Goal: Task Accomplishment & Management: Use online tool/utility

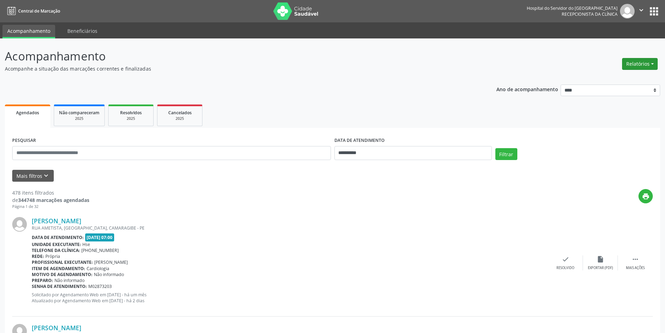
click at [644, 65] on button "Relatórios" at bounding box center [640, 64] width 36 height 12
click at [625, 79] on link "Agendamentos" at bounding box center [620, 79] width 75 height 10
select select "*"
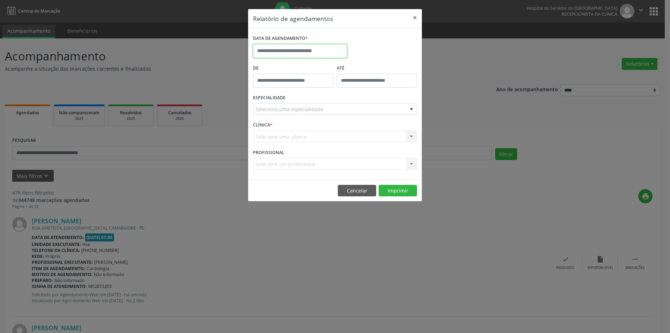
click at [290, 50] on input "text" at bounding box center [300, 51] width 94 height 14
click at [339, 131] on span "26" at bounding box center [338, 130] width 14 height 14
type input "**********"
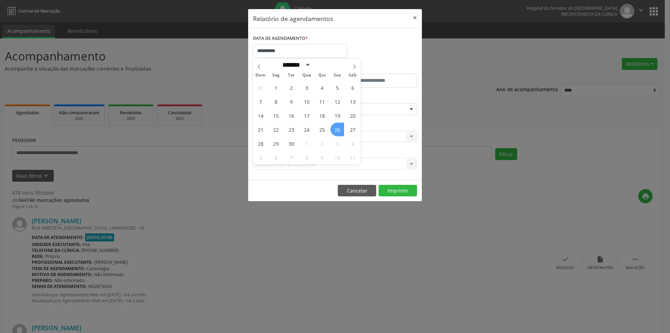
click at [339, 131] on span "26" at bounding box center [338, 130] width 14 height 14
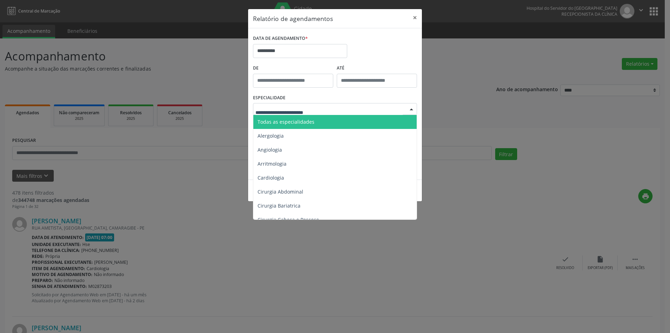
click at [300, 123] on span "Todas as especialidades" at bounding box center [286, 121] width 57 height 7
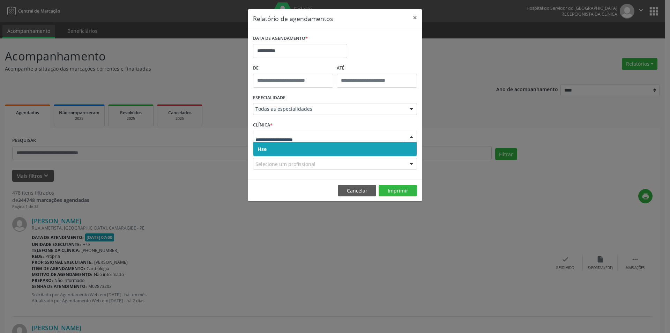
click at [286, 148] on span "Hse" at bounding box center [334, 149] width 163 height 14
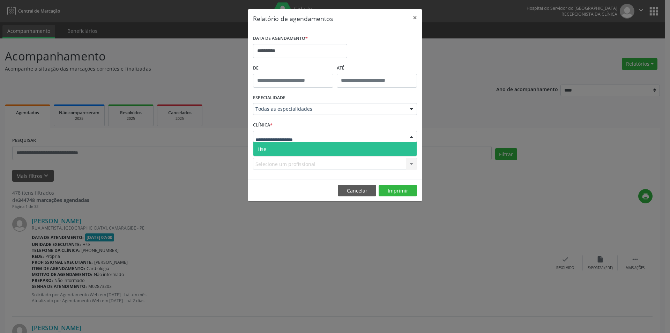
click at [282, 149] on span "Hse" at bounding box center [334, 149] width 163 height 14
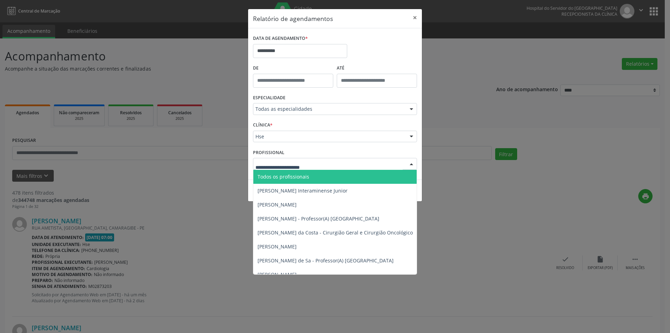
click at [300, 179] on span "Todos os profissionais" at bounding box center [284, 176] width 52 height 7
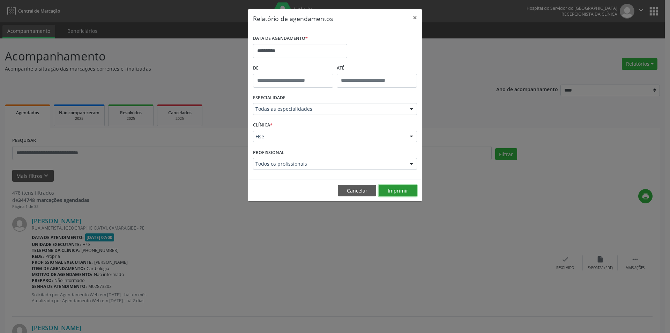
click at [396, 195] on button "Imprimir" at bounding box center [398, 191] width 38 height 12
